Goal: Information Seeking & Learning: Learn about a topic

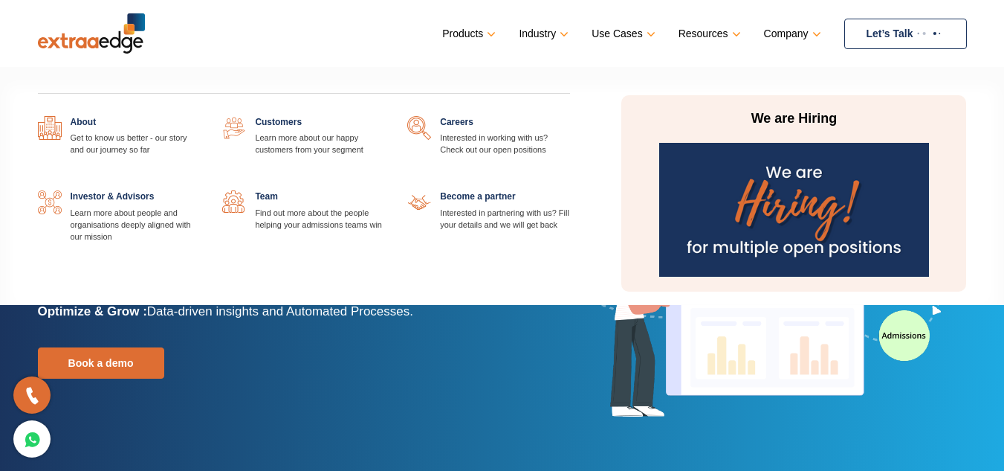
click at [786, 28] on link "Company" at bounding box center [791, 34] width 54 height 22
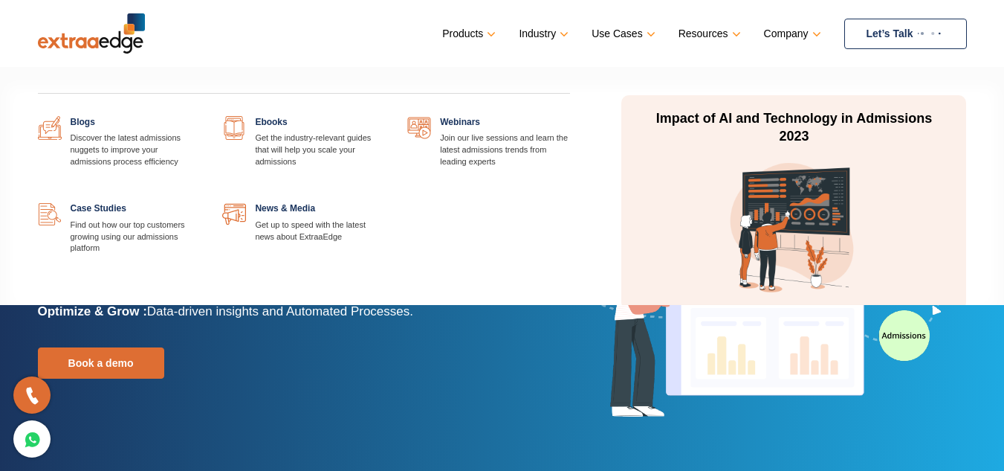
click at [688, 35] on link "Resources" at bounding box center [708, 34] width 59 height 22
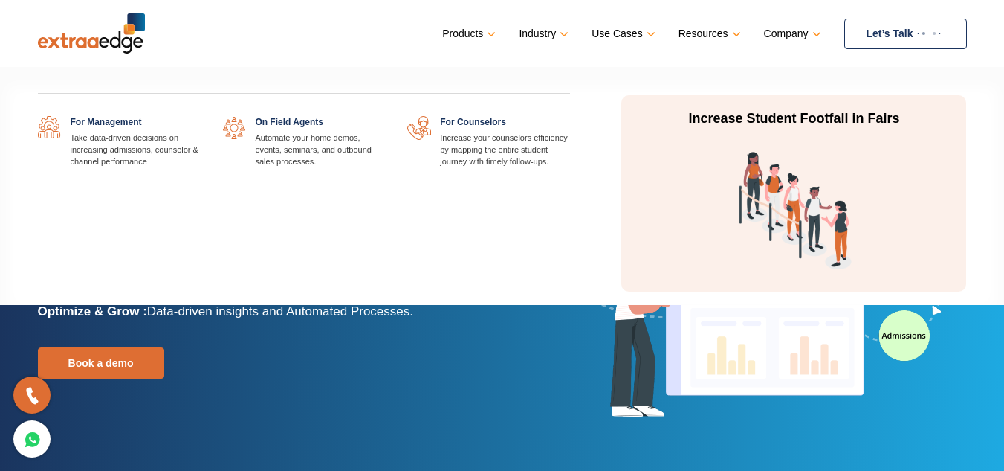
click at [633, 33] on link "Use Cases" at bounding box center [622, 34] width 60 height 22
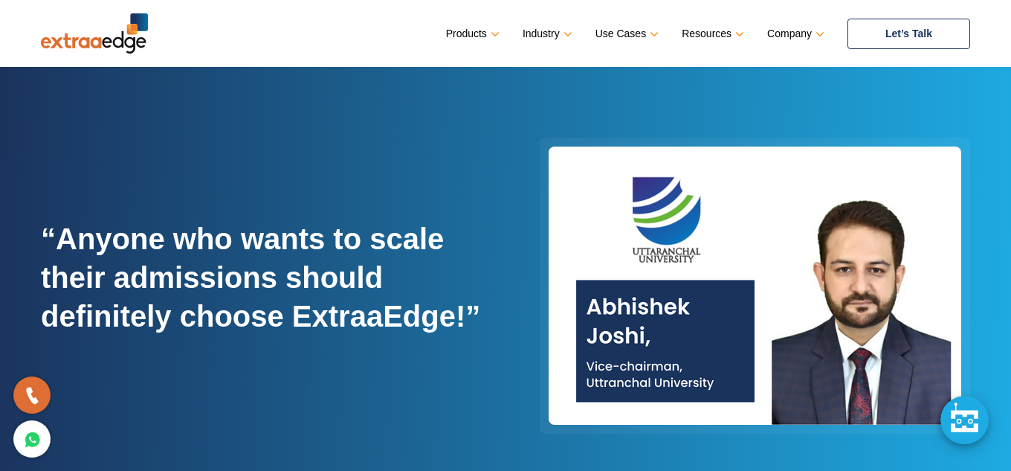
click at [900, 29] on link "Let’s Talk" at bounding box center [908, 34] width 123 height 30
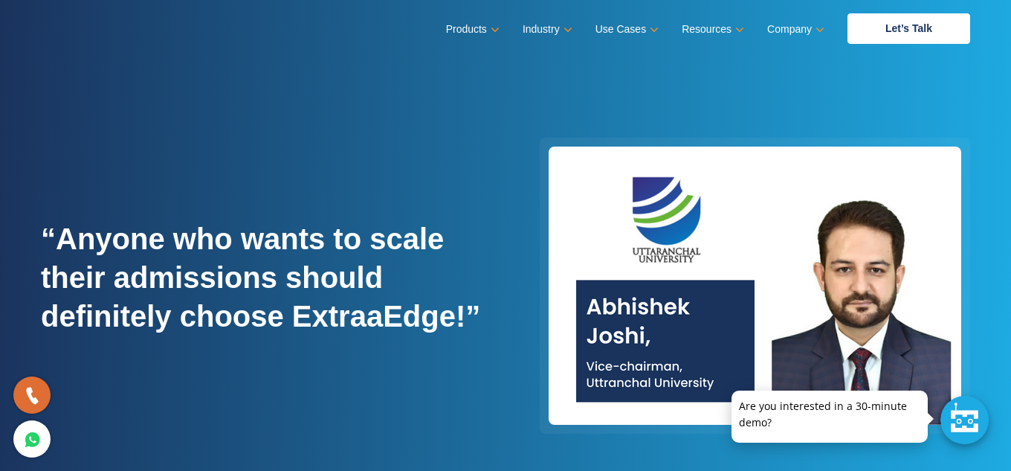
click at [500, 33] on ul "Products Education CRM Streamline your entire admissions process on a single pl…" at bounding box center [708, 28] width 524 height 30
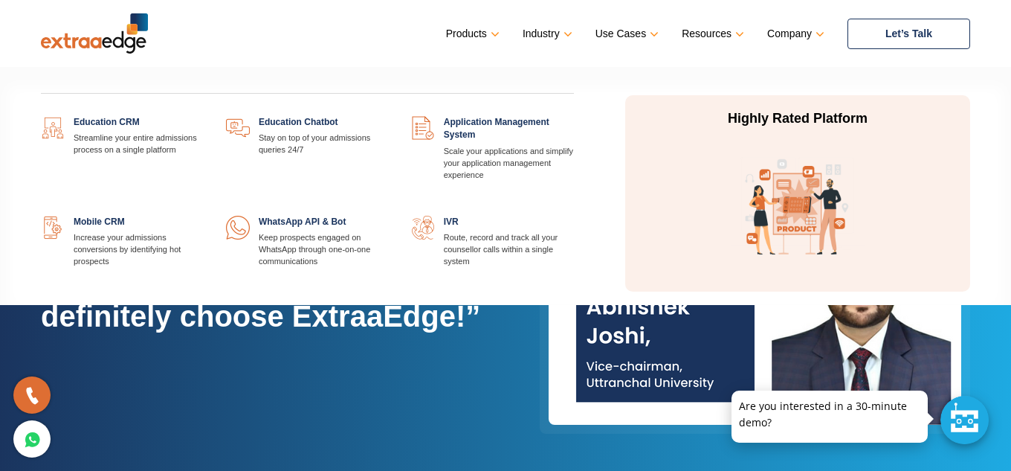
click at [479, 24] on link "Products" at bounding box center [471, 34] width 51 height 22
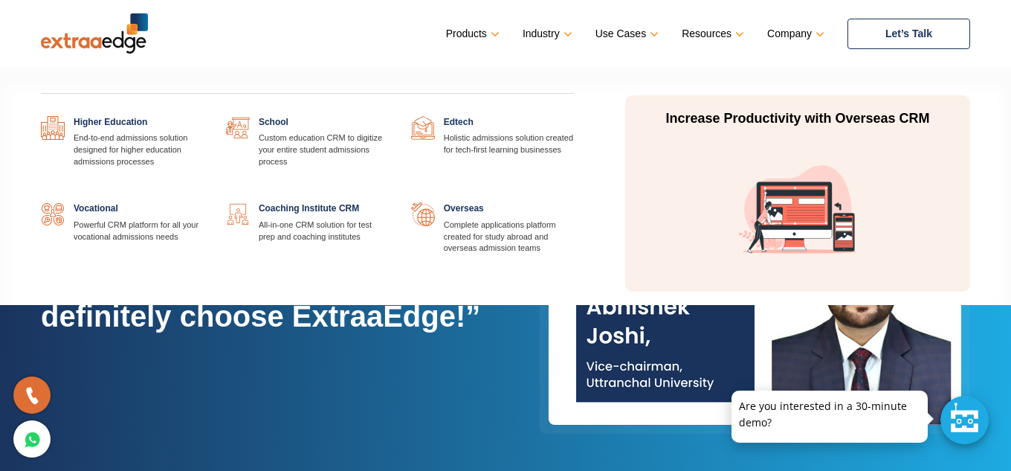
click at [539, 24] on link "Industry" at bounding box center [546, 34] width 47 height 22
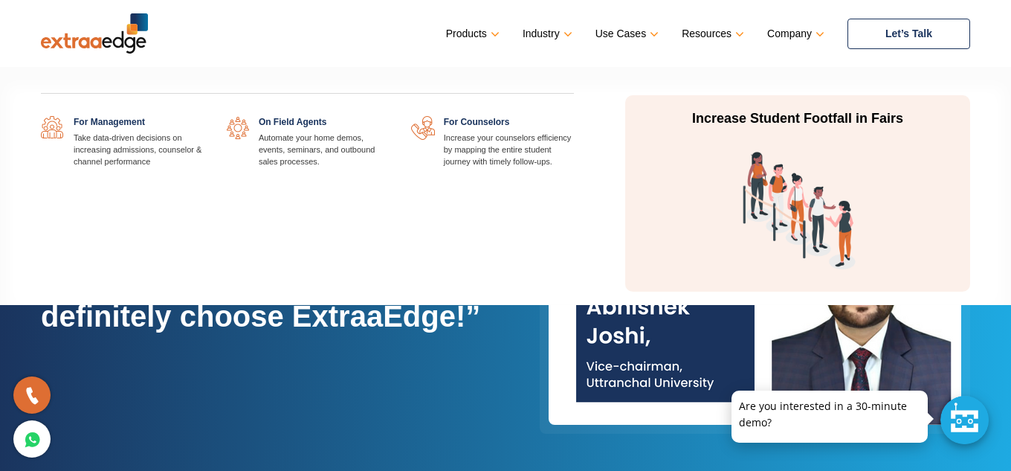
click at [621, 25] on link "Use Cases" at bounding box center [625, 34] width 60 height 22
click at [204, 116] on link at bounding box center [204, 116] width 0 height 0
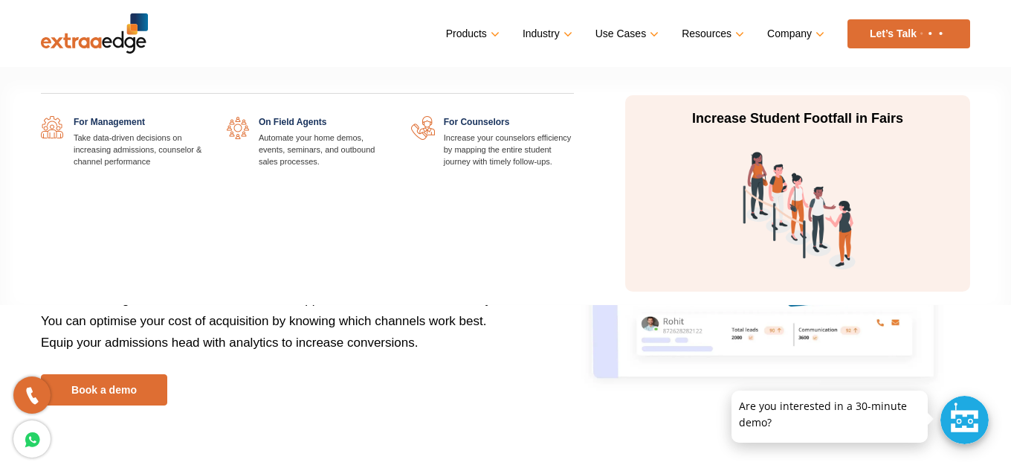
click at [621, 36] on link "Use Cases" at bounding box center [625, 34] width 60 height 22
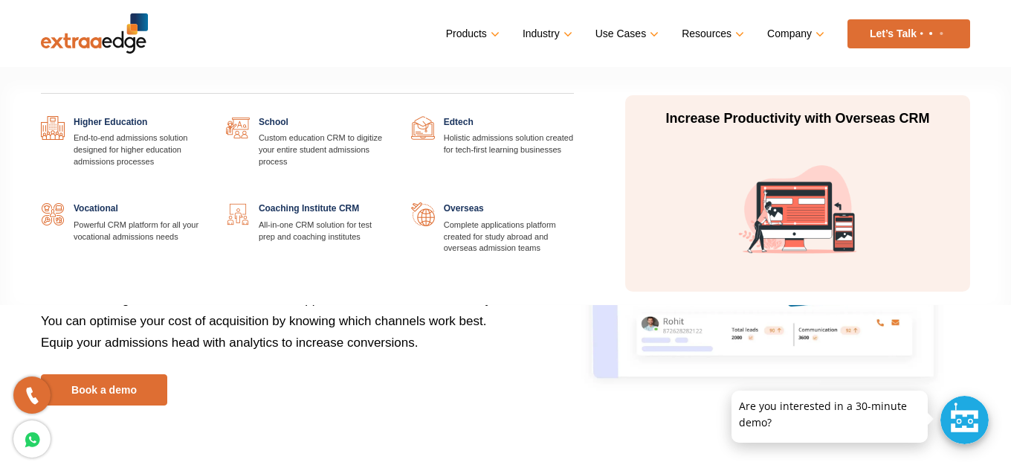
click at [562, 36] on link "Industry" at bounding box center [546, 34] width 47 height 22
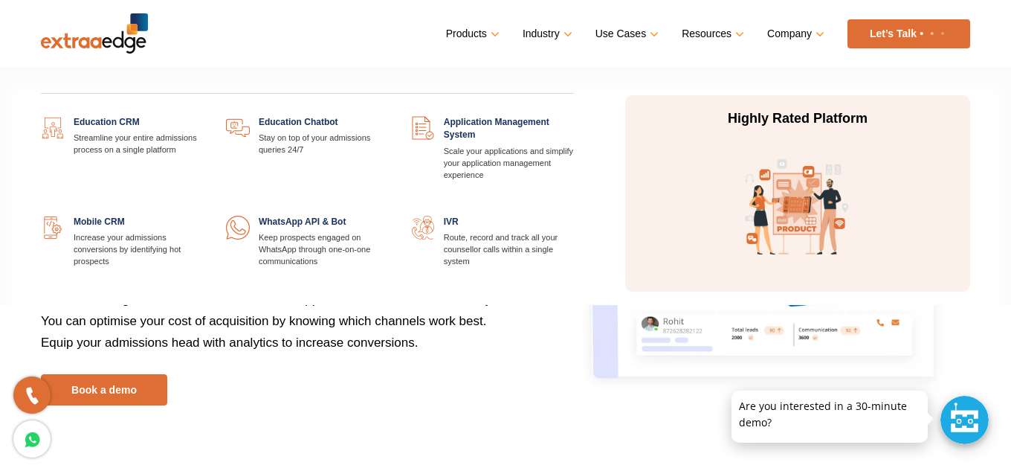
click at [470, 29] on link "Products" at bounding box center [471, 34] width 51 height 22
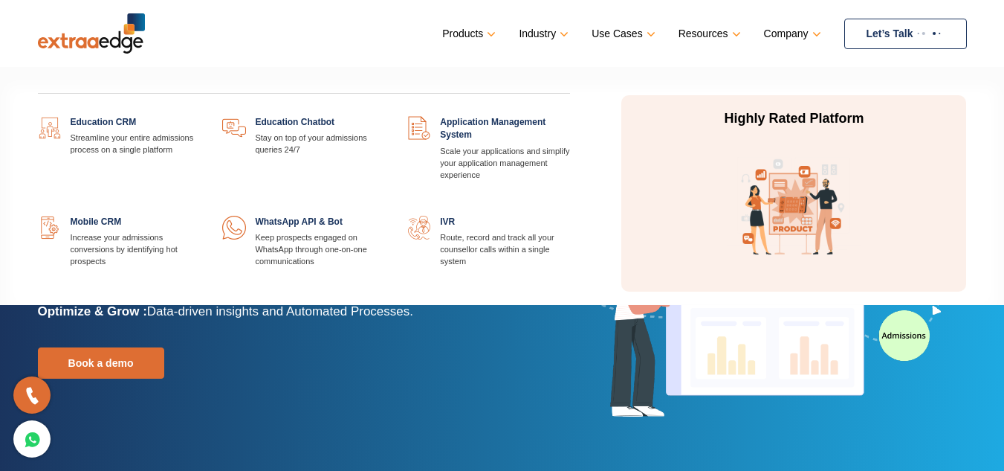
click at [467, 30] on link "Products" at bounding box center [467, 34] width 51 height 22
click at [477, 24] on link "Products" at bounding box center [467, 34] width 51 height 22
click at [200, 116] on link at bounding box center [200, 116] width 0 height 0
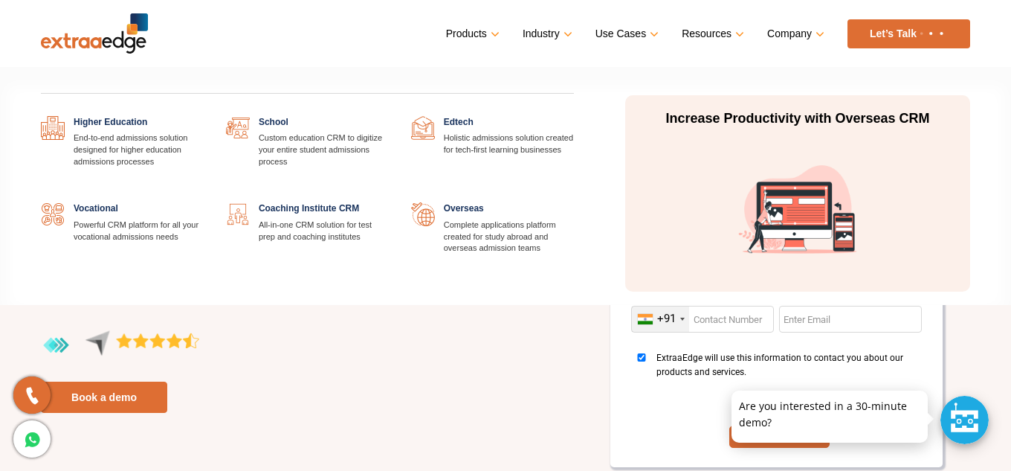
click at [529, 40] on link "Industry" at bounding box center [546, 34] width 47 height 22
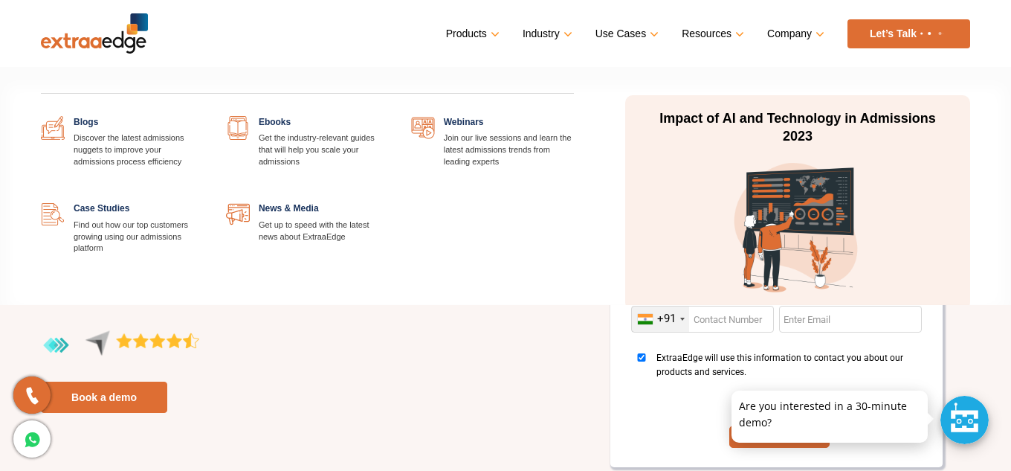
click at [733, 33] on link "Resources" at bounding box center [711, 34] width 59 height 22
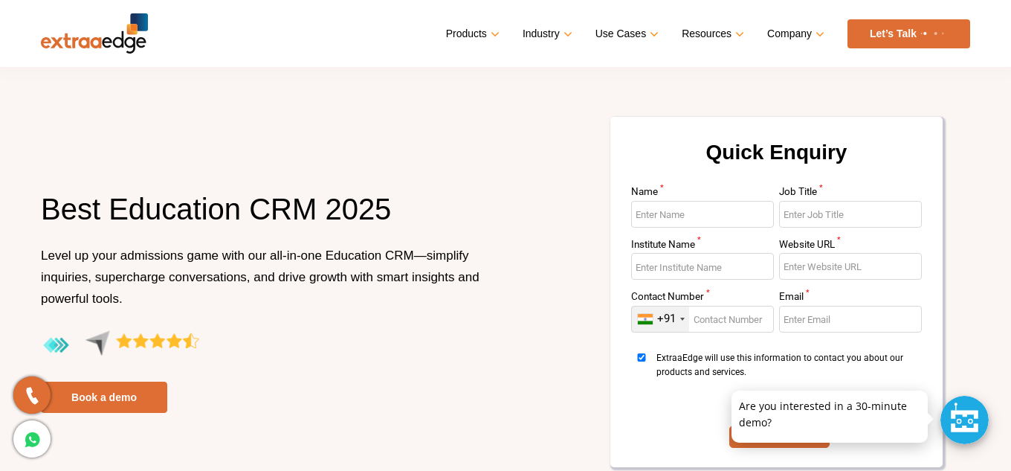
click at [896, 34] on link "Let’s Talk" at bounding box center [908, 33] width 123 height 29
click at [562, 154] on div "Quick Enquiry Name * Job Title * Institute Name * Website URL * Contact Number …" at bounding box center [743, 301] width 476 height 372
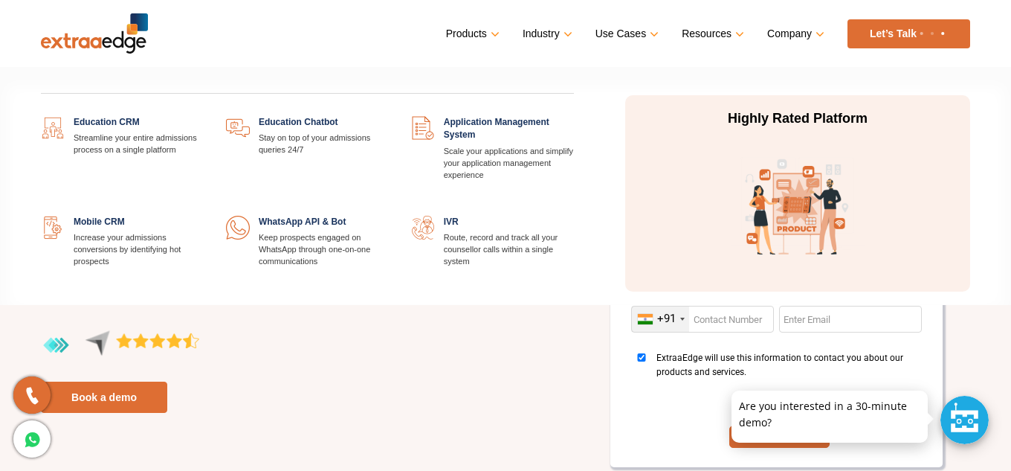
click at [462, 42] on link "Products" at bounding box center [471, 34] width 51 height 22
click at [389, 116] on link at bounding box center [389, 116] width 0 height 0
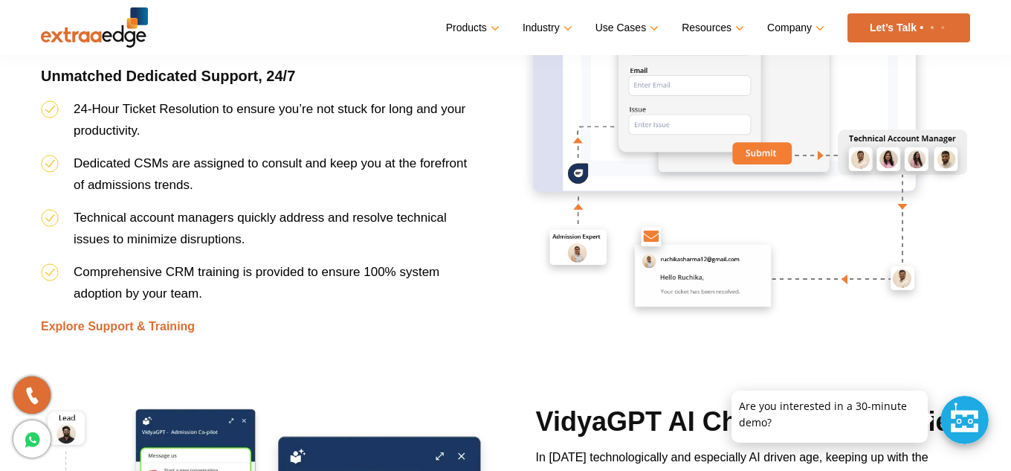
scroll to position [4609, 0]
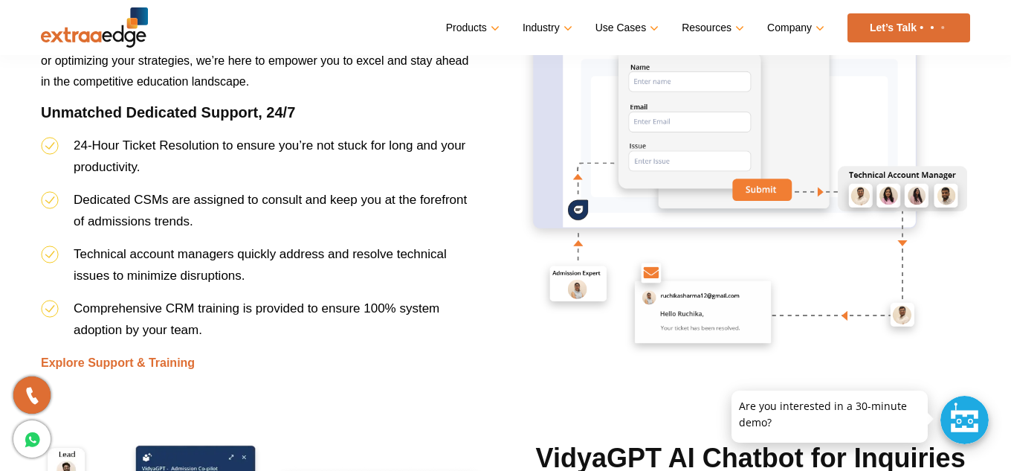
click at [957, 413] on div at bounding box center [964, 419] width 48 height 48
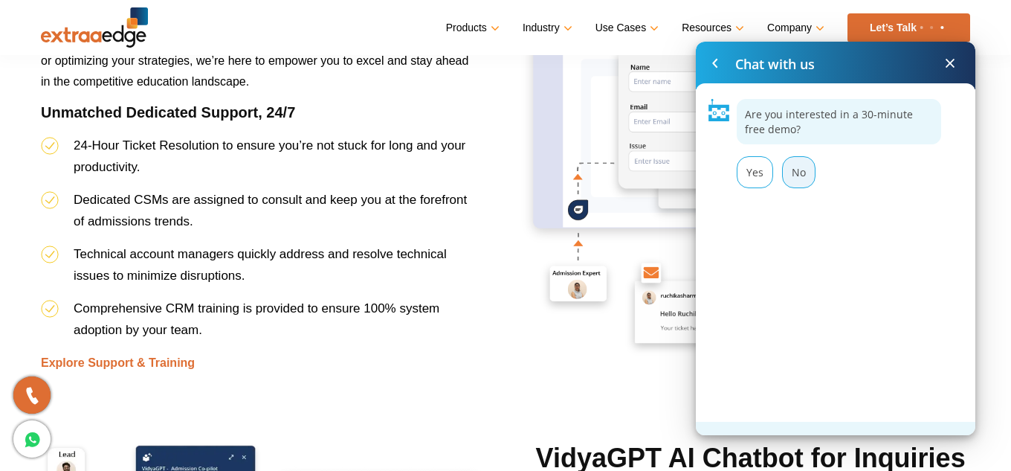
click at [797, 173] on div "No" at bounding box center [798, 172] width 33 height 32
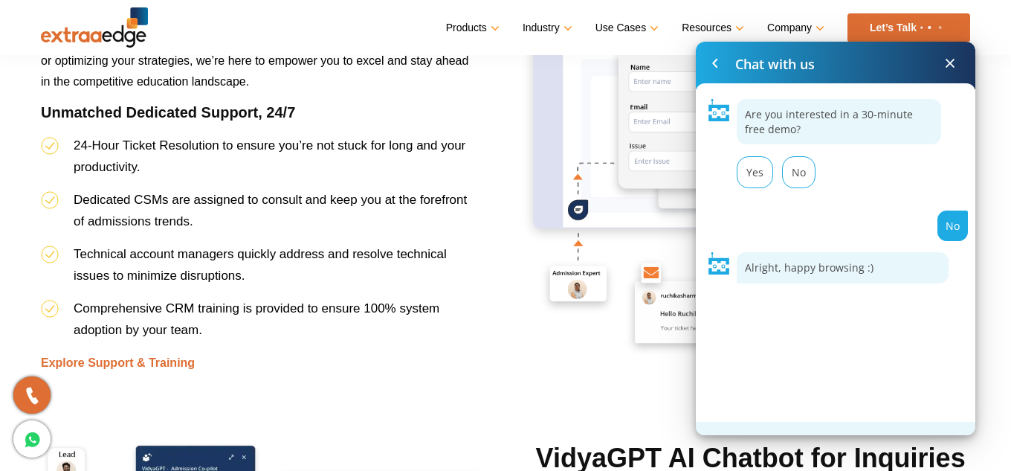
click at [954, 60] on span at bounding box center [950, 63] width 18 height 18
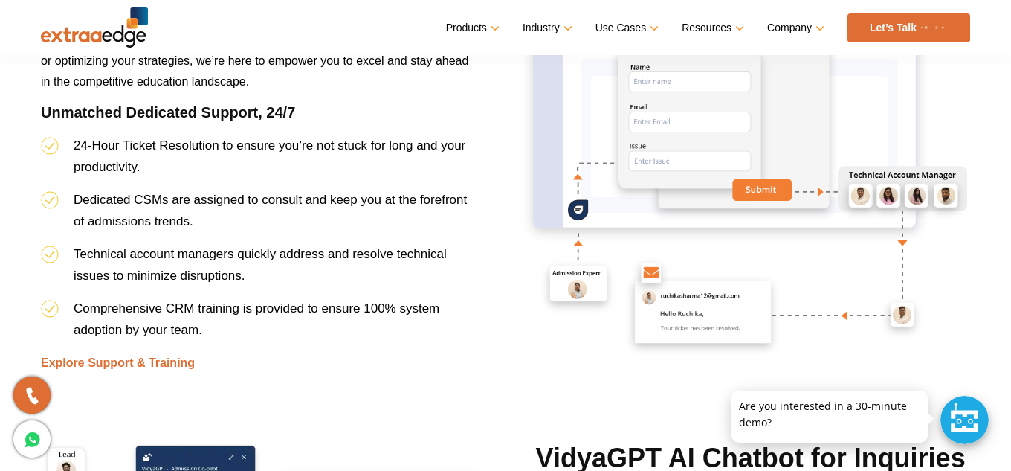
scroll to position [4197, 0]
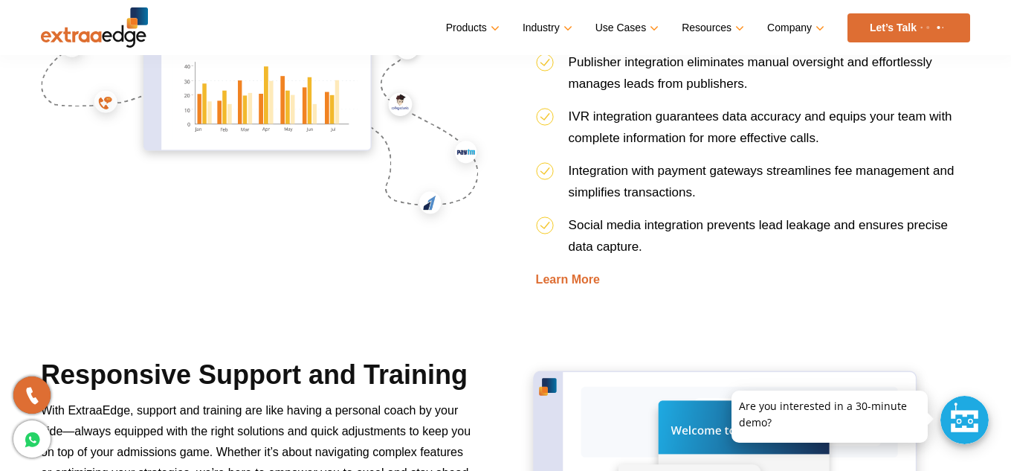
click at [964, 327] on div "Seamless Integrations Seamless integrations are like having extra hands on your…" at bounding box center [505, 109] width 951 height 495
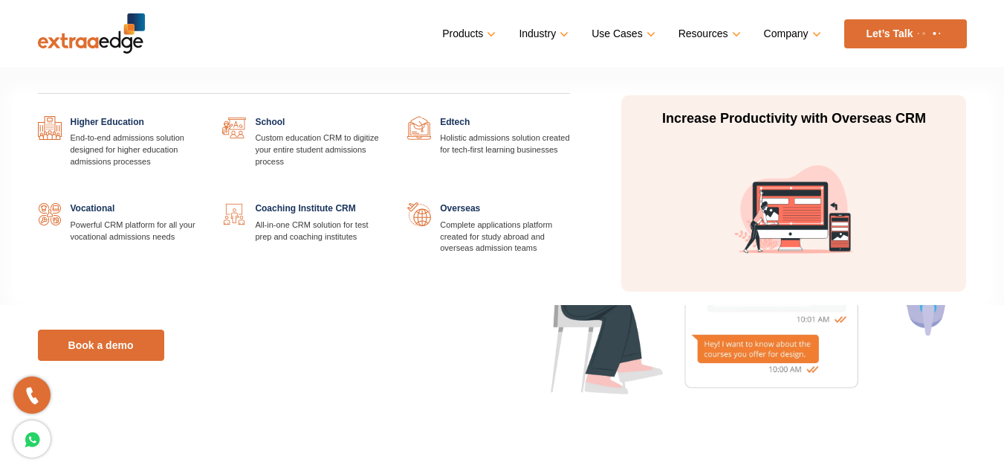
click at [563, 30] on link "Industry" at bounding box center [542, 34] width 47 height 22
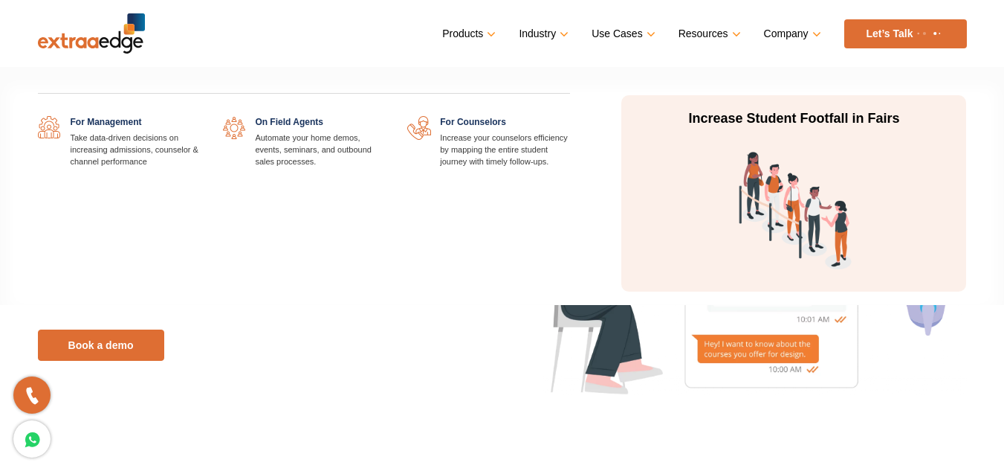
click at [621, 25] on link "Use Cases" at bounding box center [622, 34] width 60 height 22
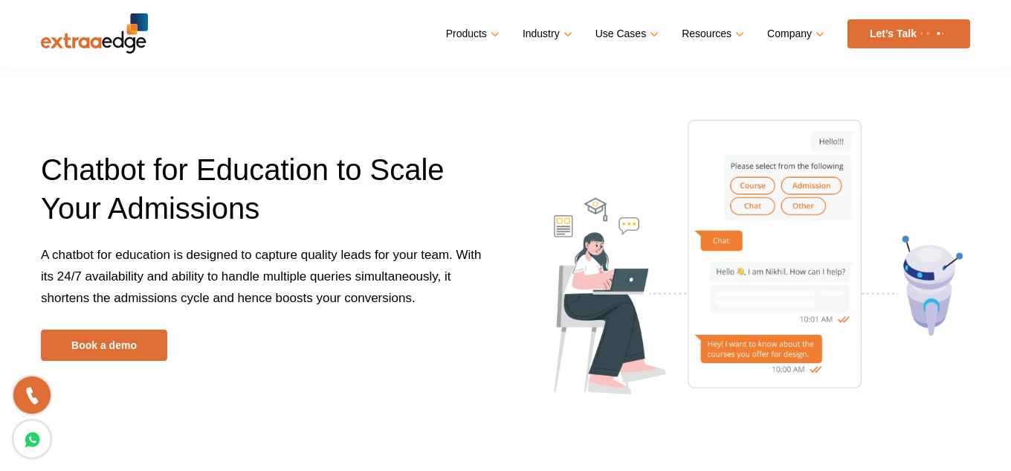
click at [671, 25] on ul "Products Education CRM Streamline your entire admissions process on a single pl…" at bounding box center [708, 33] width 524 height 29
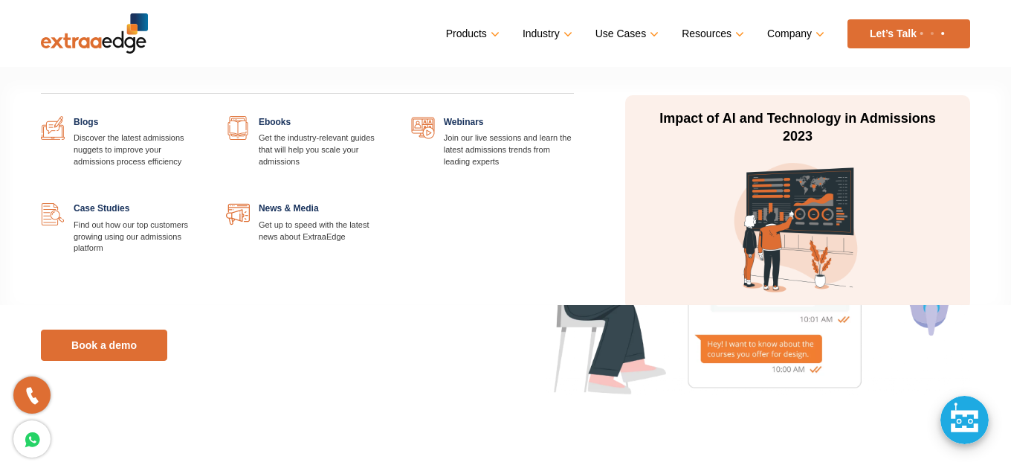
click at [720, 30] on link "Resources" at bounding box center [711, 34] width 59 height 22
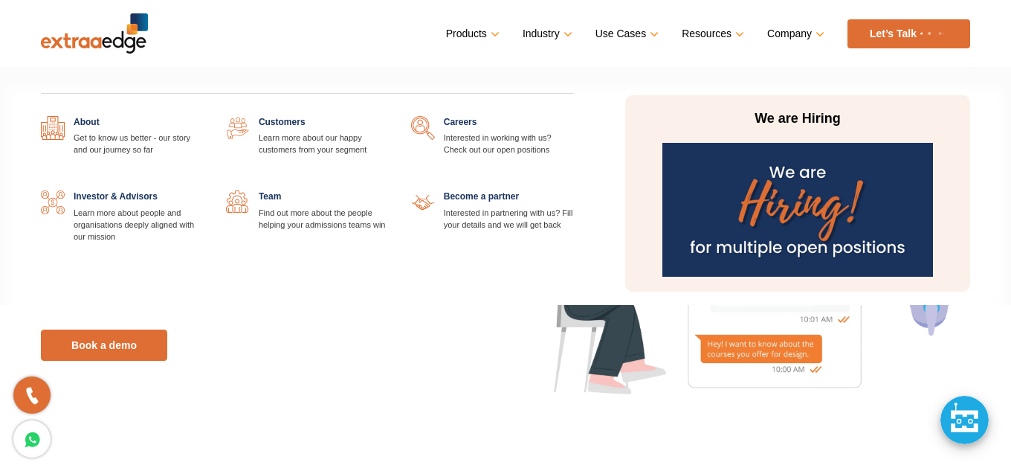
click at [772, 33] on link "Company" at bounding box center [794, 34] width 54 height 22
